Goal: Use online tool/utility: Utilize a website feature to perform a specific function

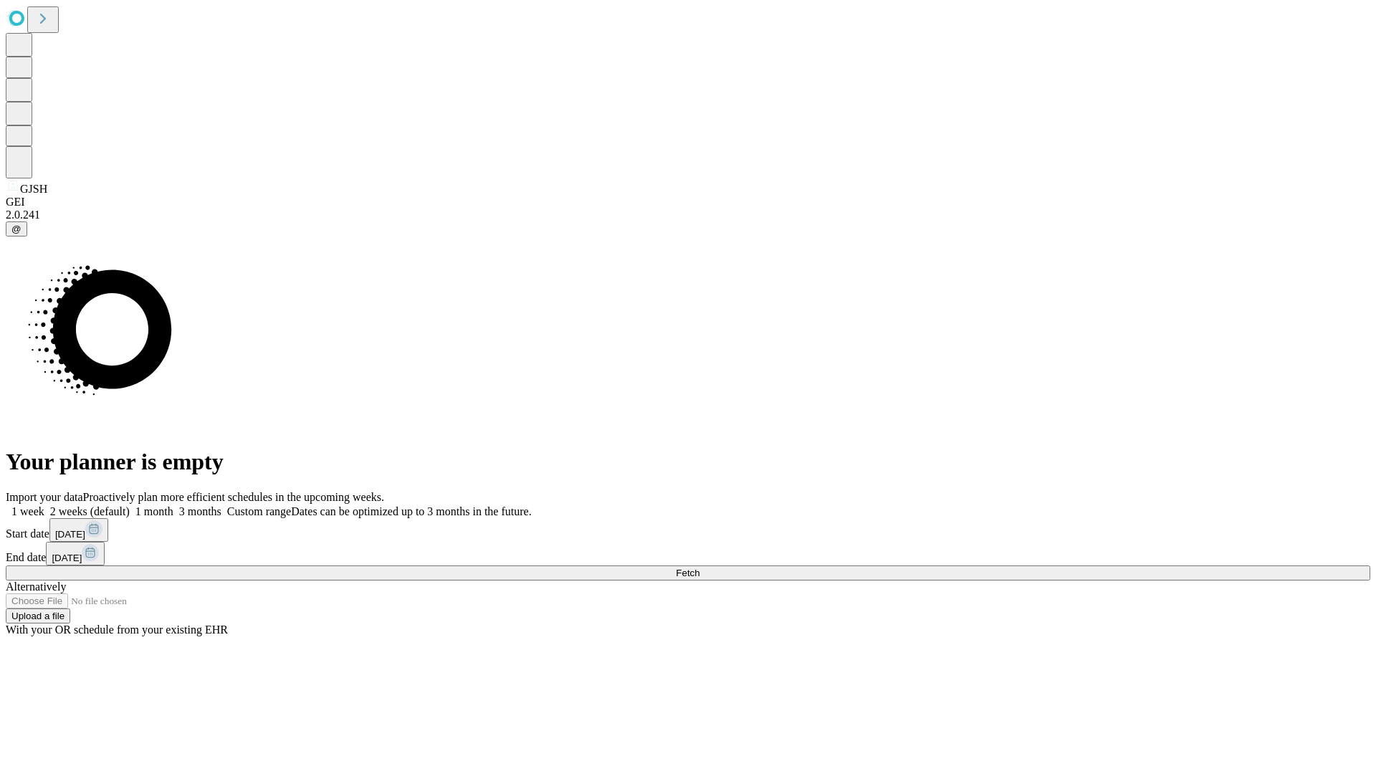
click at [699, 567] on span "Fetch" at bounding box center [688, 572] width 24 height 11
